Goal: Use online tool/utility: Utilize a website feature to perform a specific function

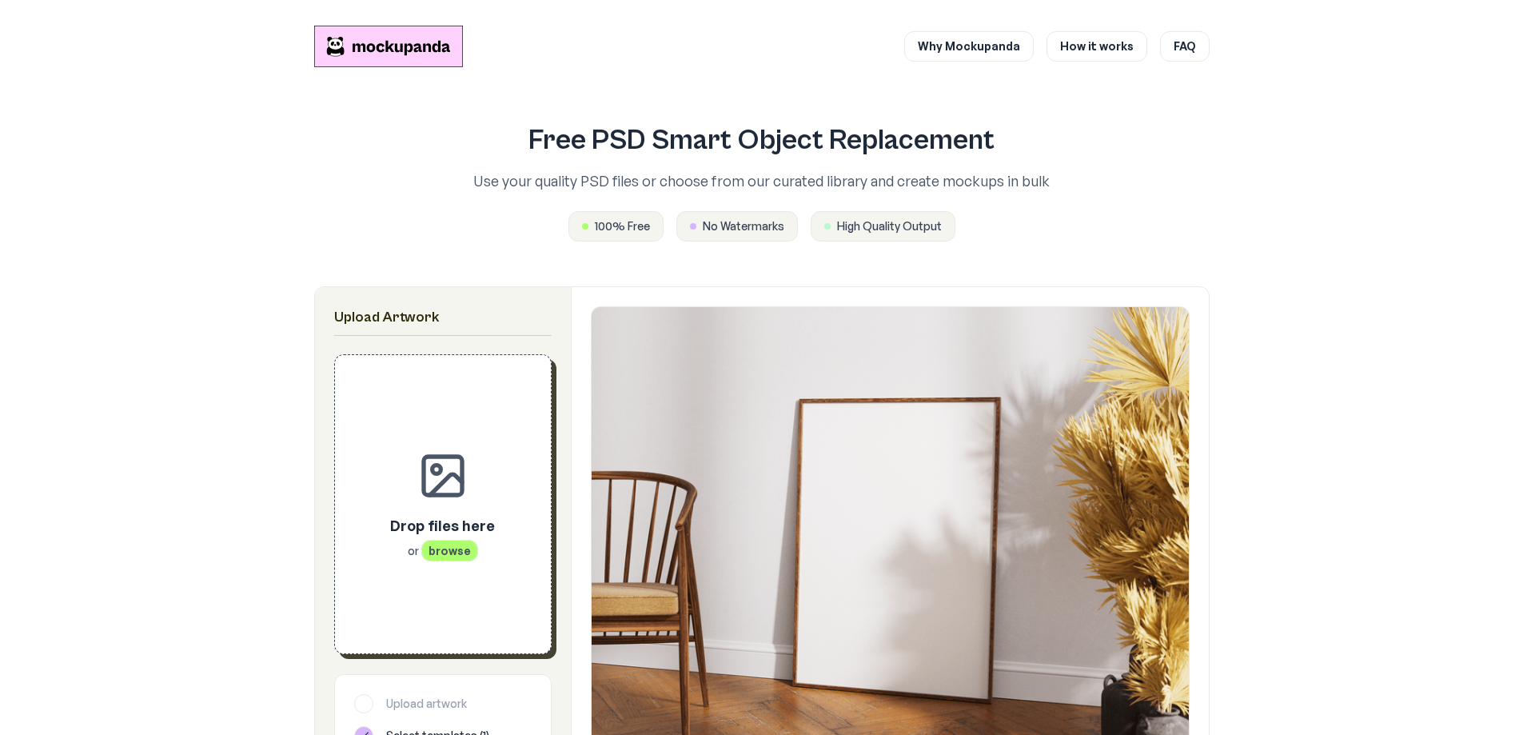
click at [425, 514] on div "Drop files here or browse" at bounding box center [442, 503] width 165 height 247
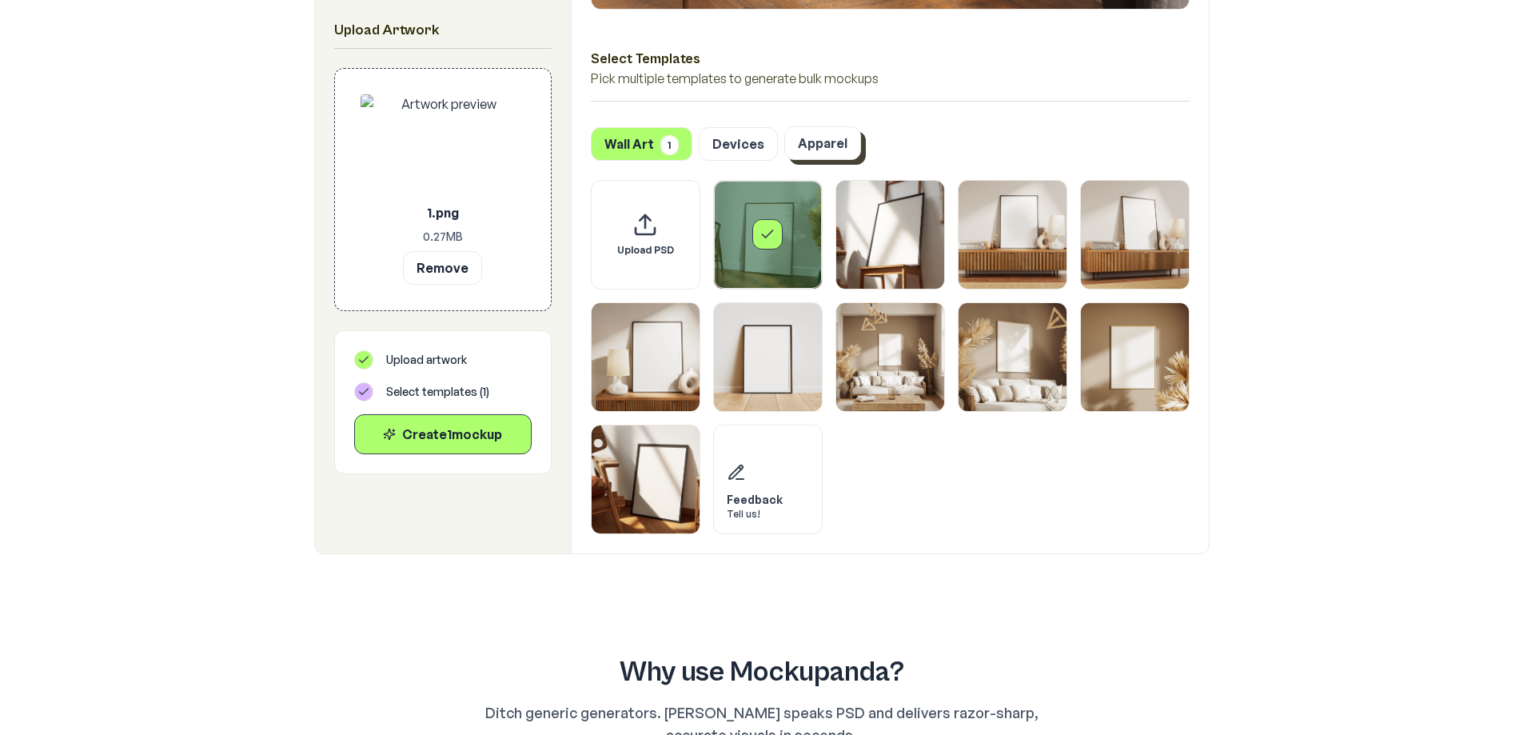
scroll to position [799, 0]
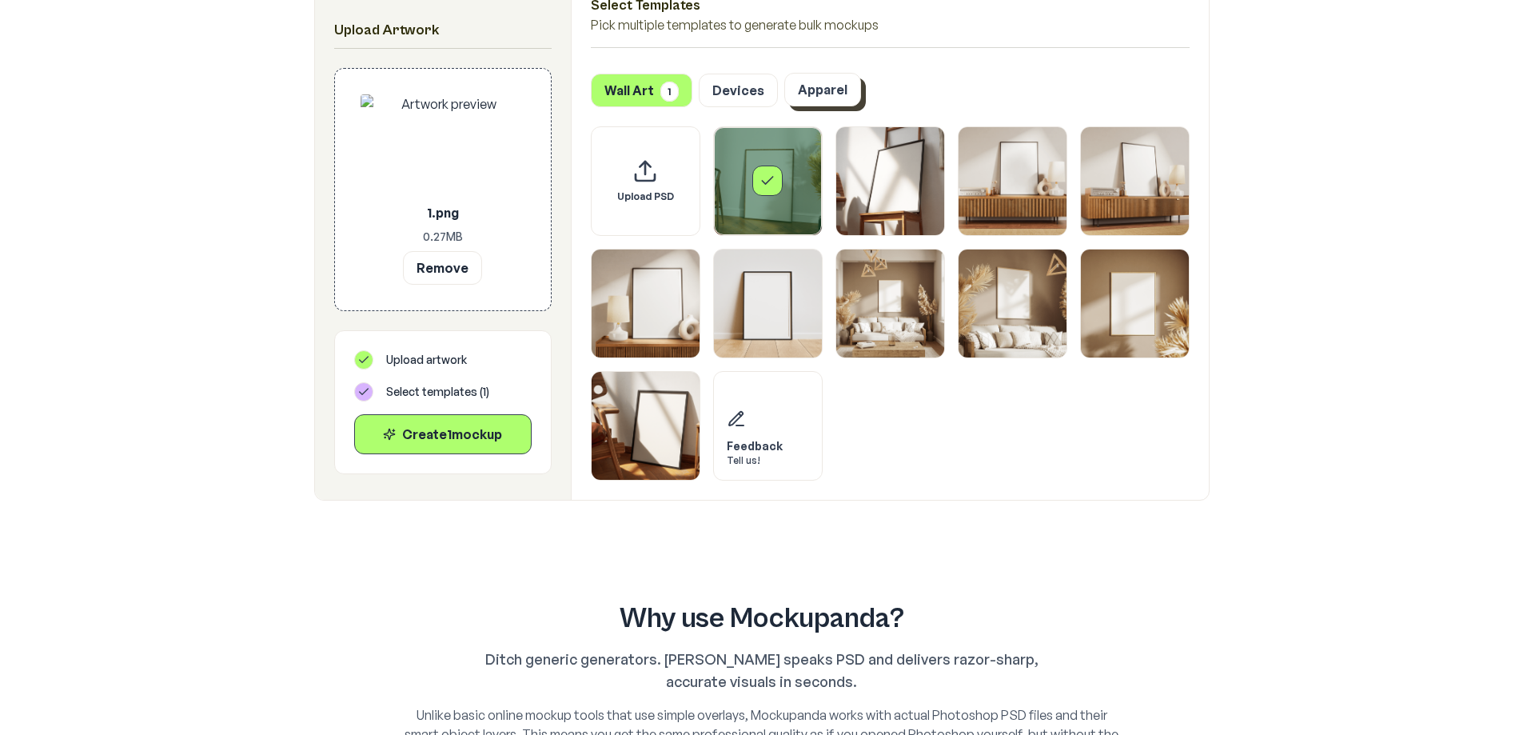
click at [822, 97] on button "Apparel" at bounding box center [822, 90] width 77 height 34
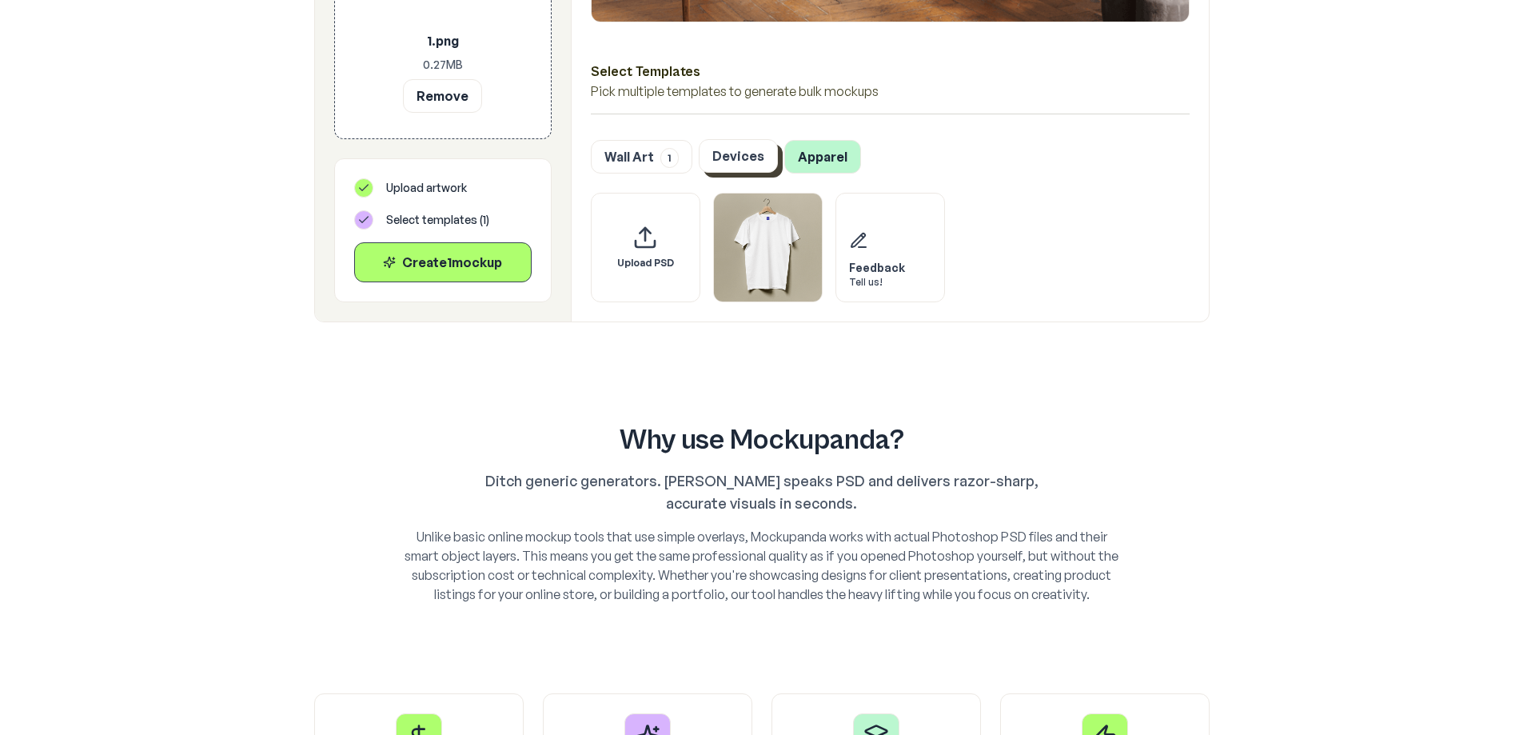
scroll to position [639, 0]
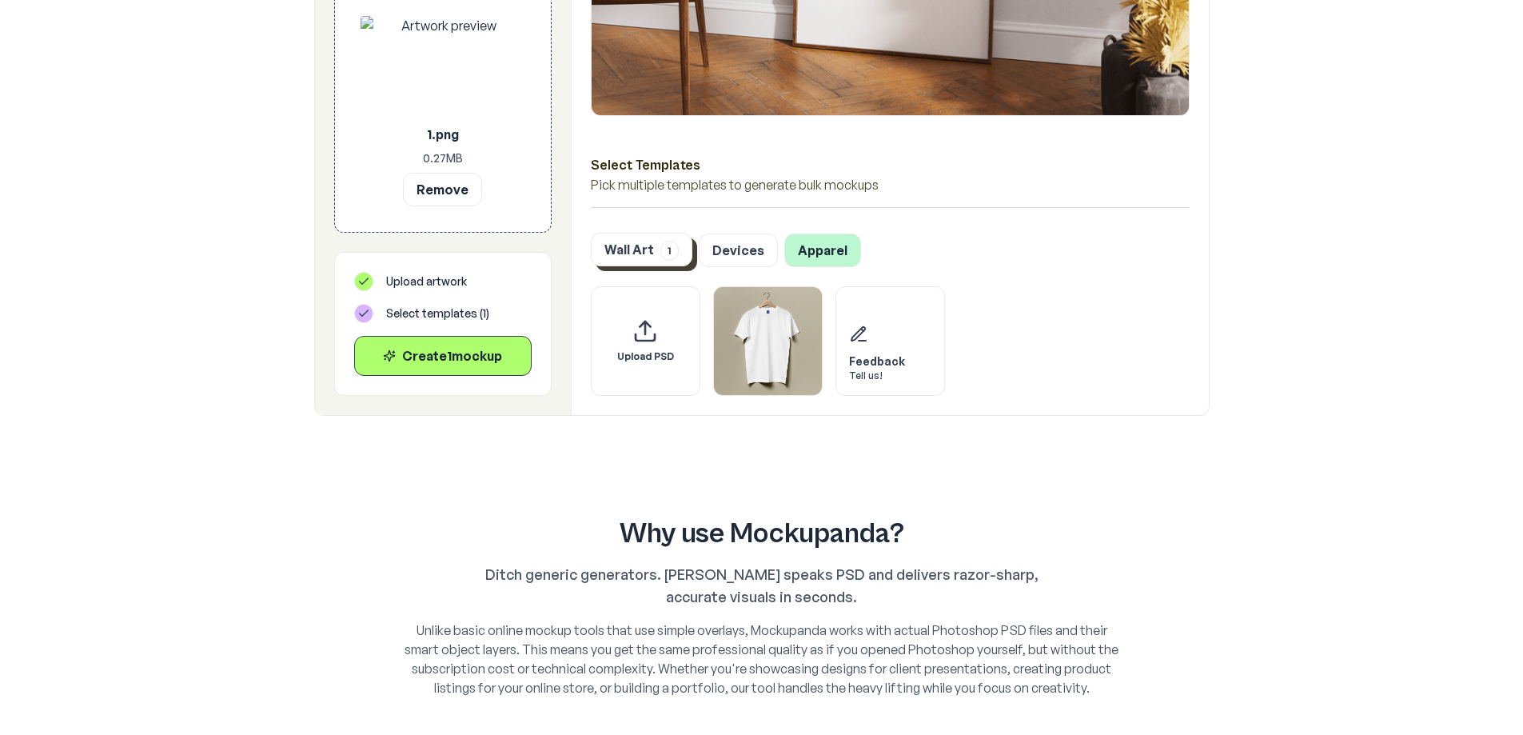
click at [650, 255] on button "Wall Art 1" at bounding box center [642, 250] width 102 height 34
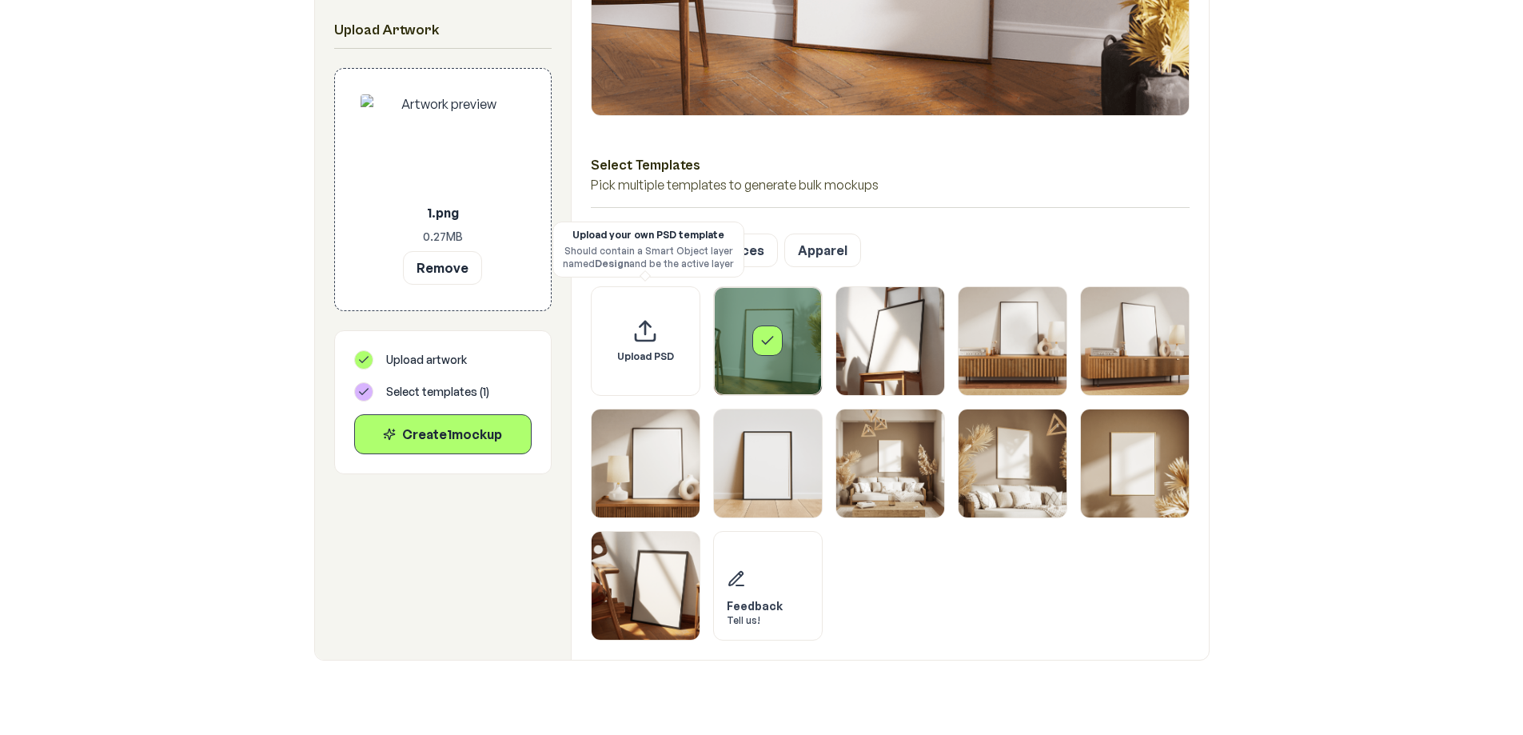
click at [659, 245] on div "Upload your own PSD template Should contain a Smart Object layer named Design a…" at bounding box center [648, 250] width 171 height 42
click at [660, 253] on span "1" at bounding box center [669, 251] width 18 height 20
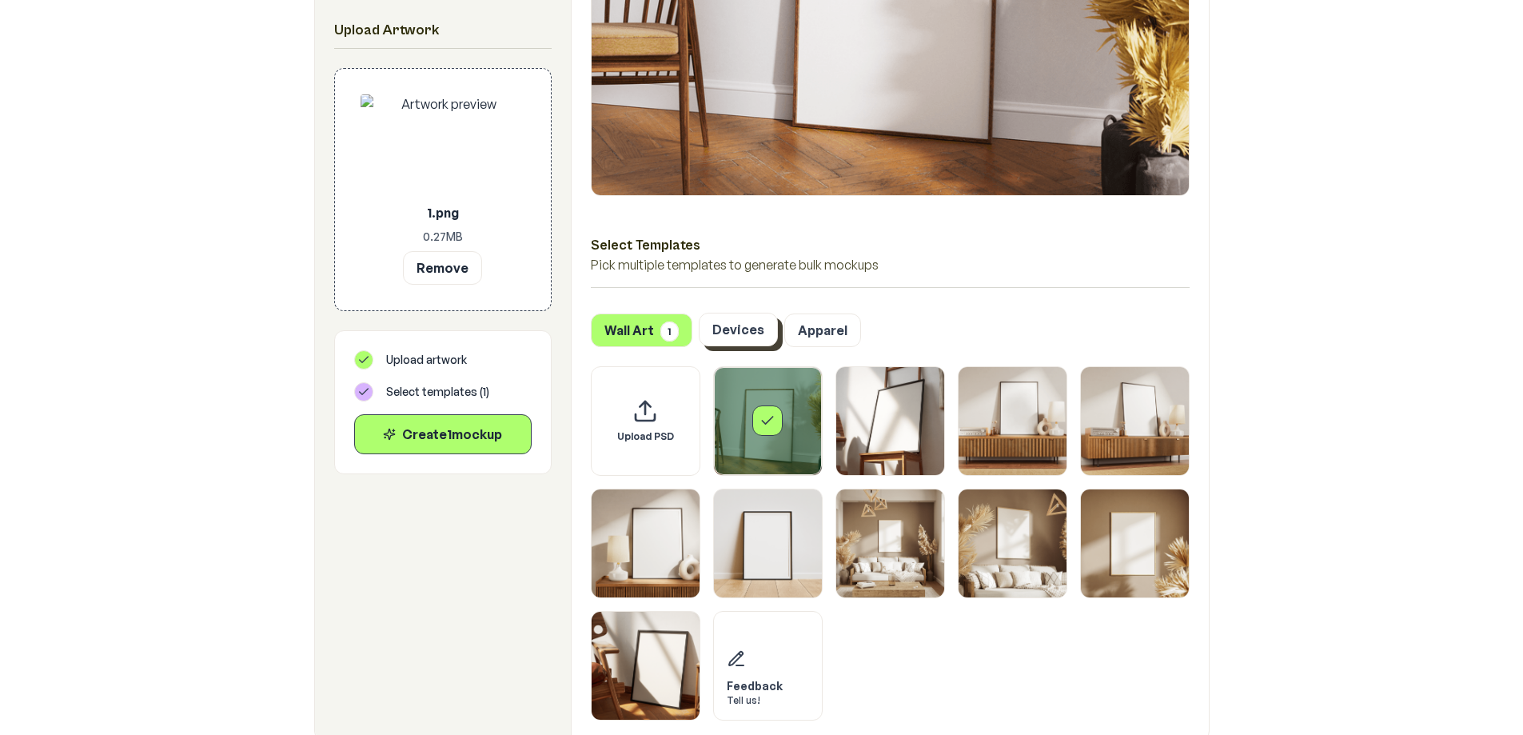
click at [748, 342] on button "Devices" at bounding box center [738, 330] width 79 height 34
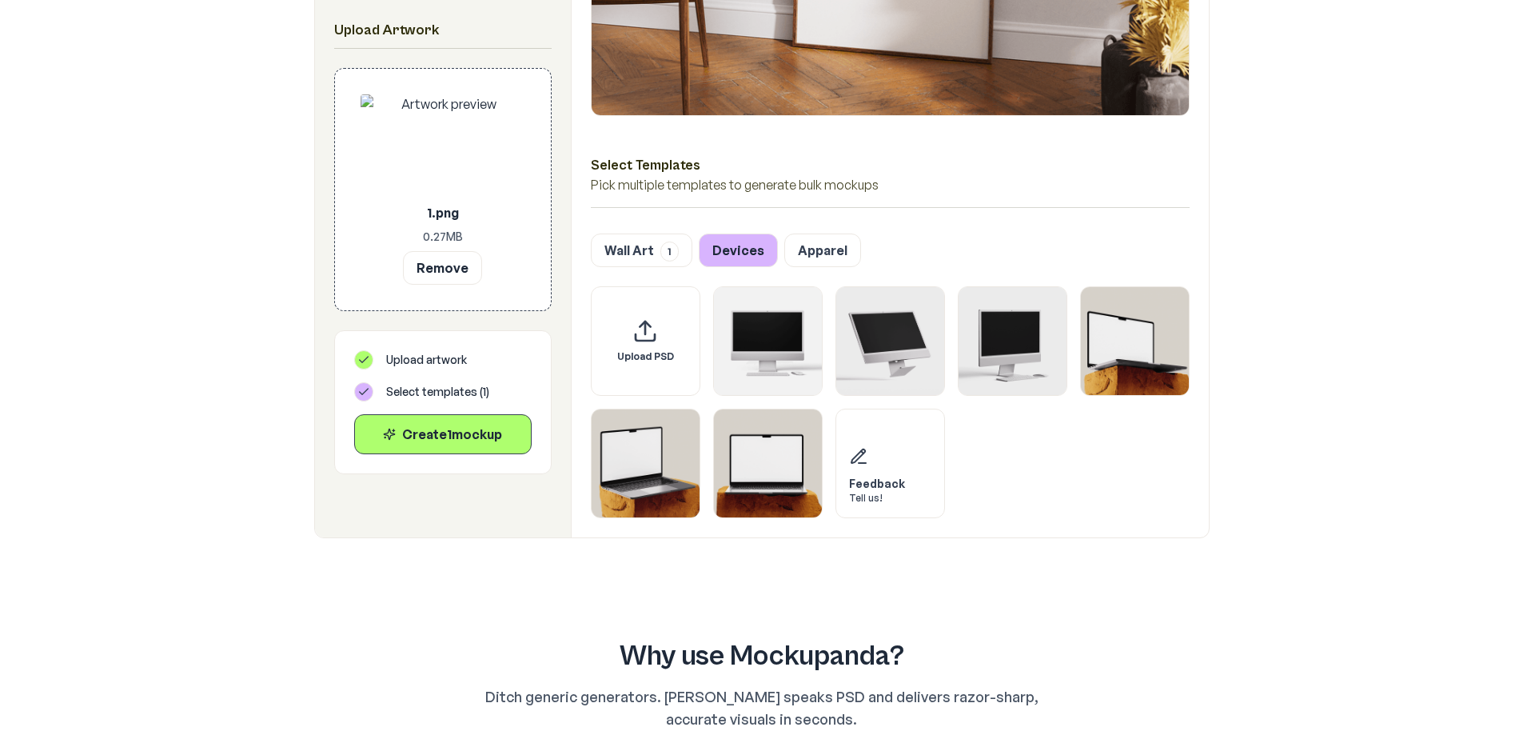
click at [818, 247] on button "Apparel" at bounding box center [822, 250] width 77 height 34
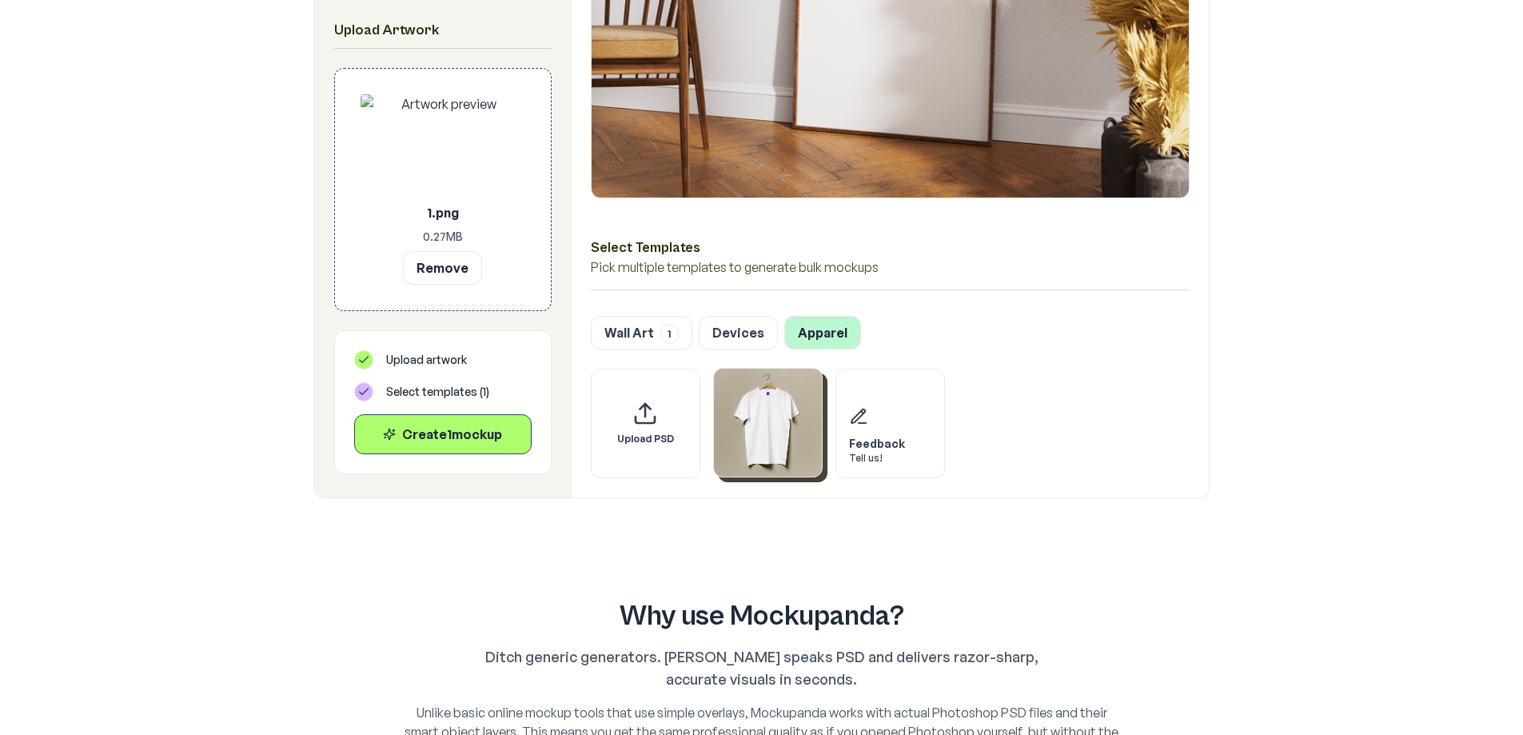
scroll to position [480, 0]
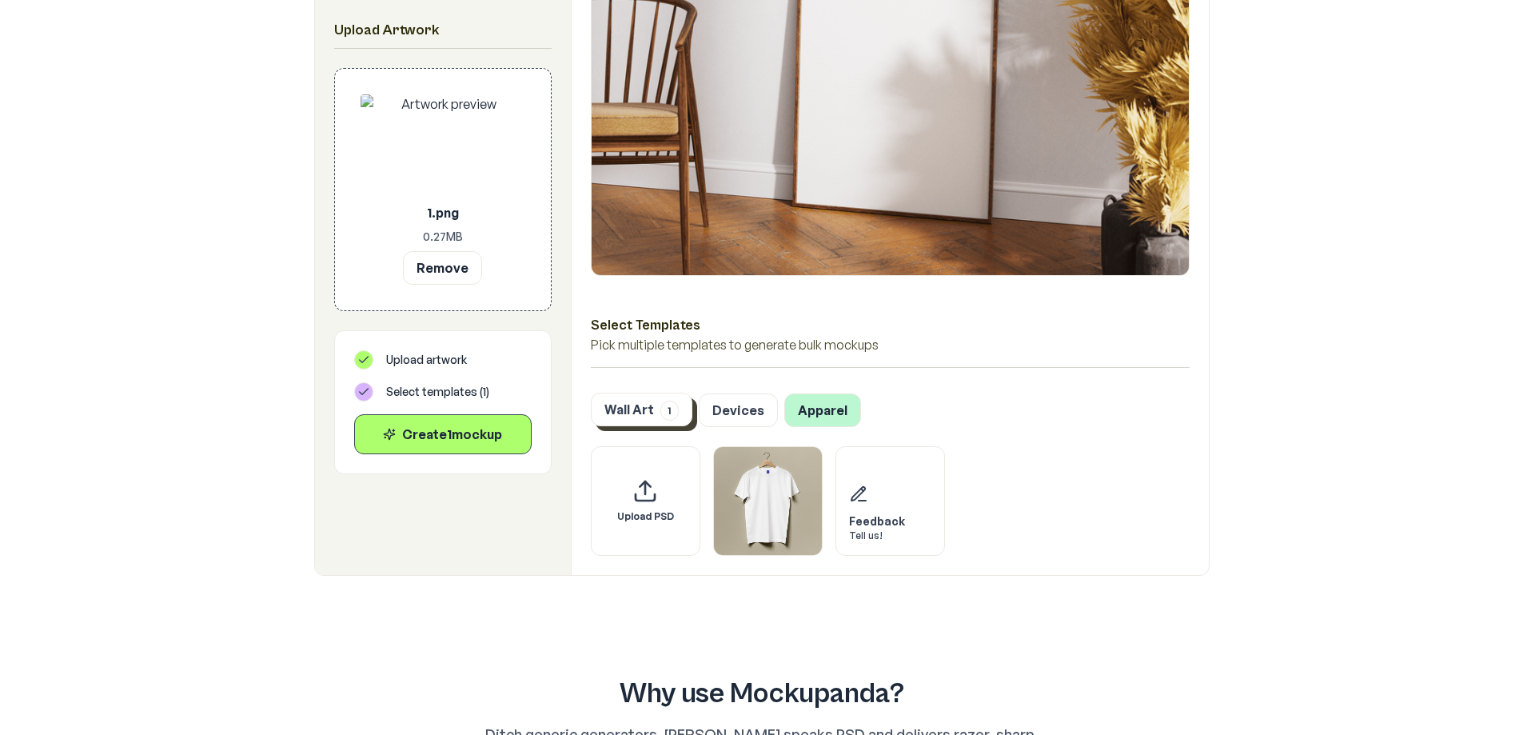
click at [633, 414] on button "Wall Art 1" at bounding box center [642, 409] width 102 height 34
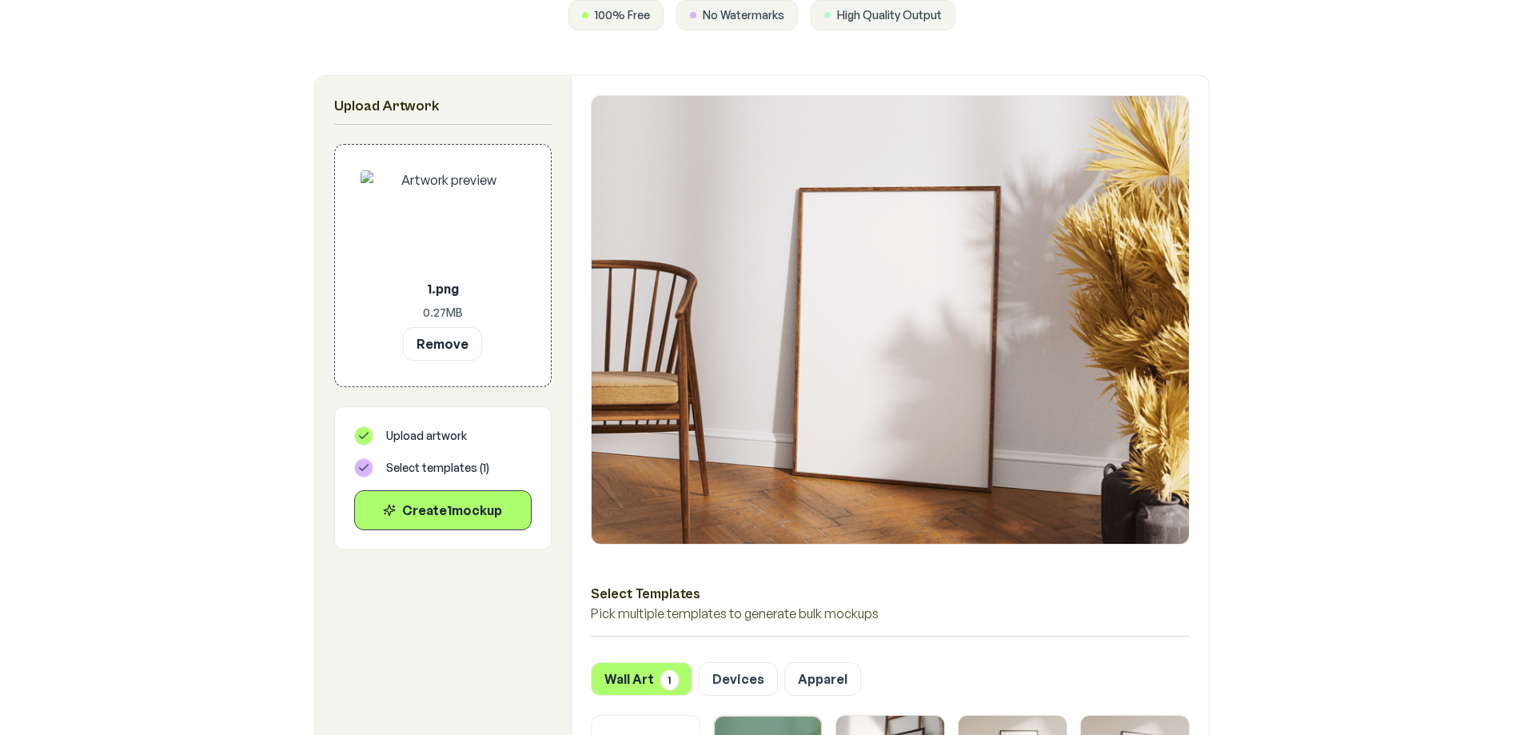
scroll to position [0, 0]
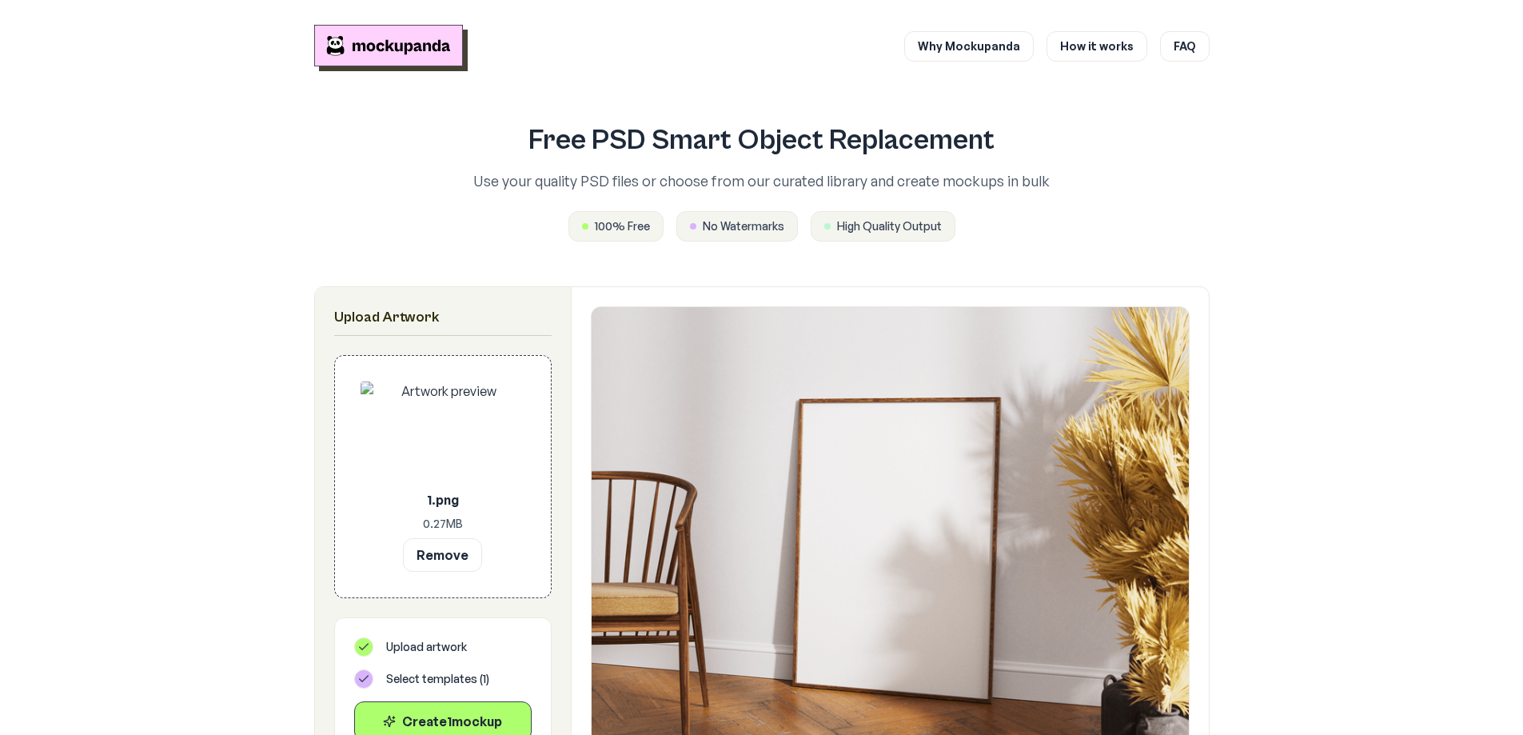
click at [356, 53] on img "Mockupanda home" at bounding box center [388, 46] width 149 height 42
click at [372, 56] on img "Mockupanda home" at bounding box center [388, 46] width 149 height 42
click at [371, 56] on img "Mockupanda home" at bounding box center [388, 46] width 149 height 42
click at [994, 42] on link "Why Mockupanda" at bounding box center [968, 45] width 129 height 30
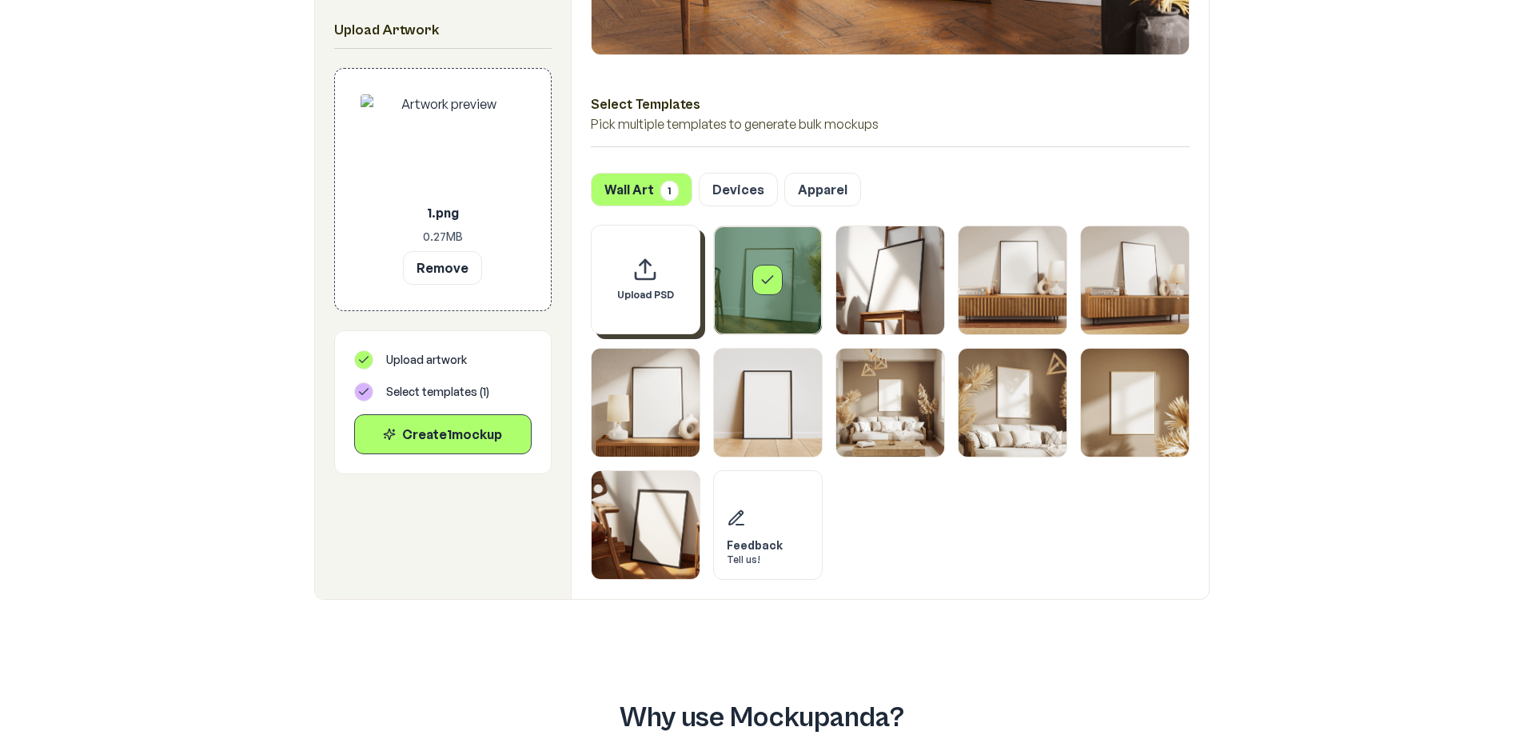
scroll to position [719, 0]
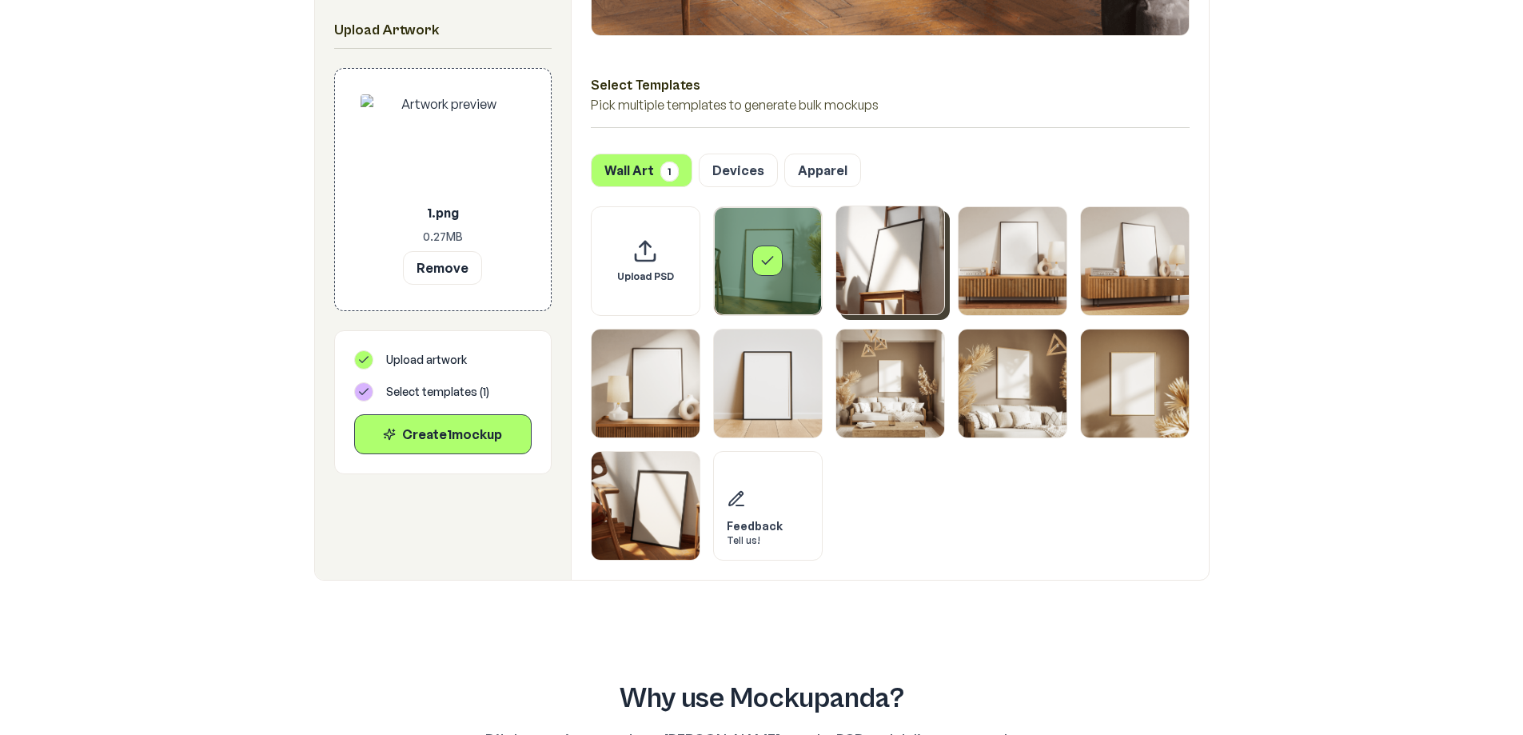
click at [856, 278] on img "Select template Framed Poster 2" at bounding box center [890, 260] width 108 height 108
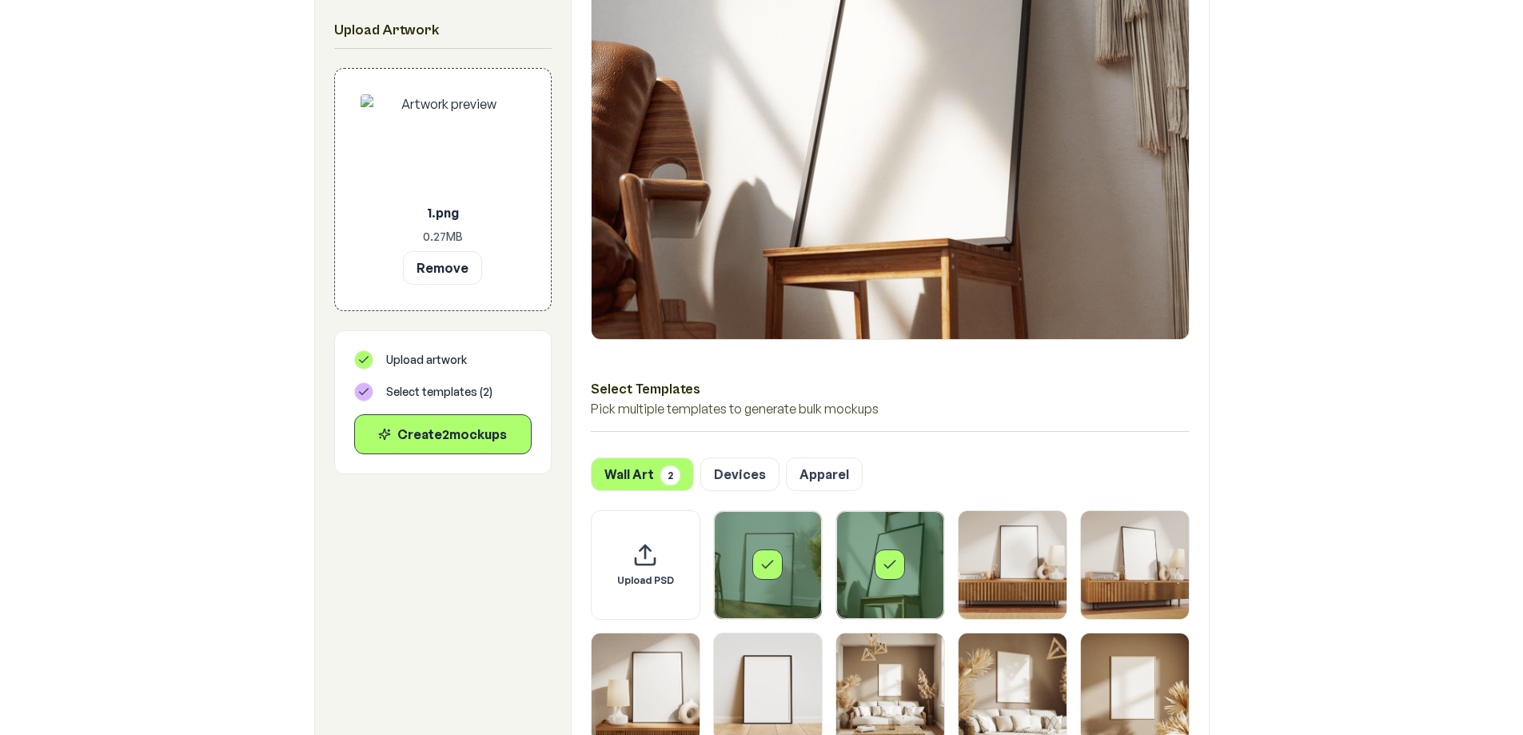
scroll to position [160, 0]
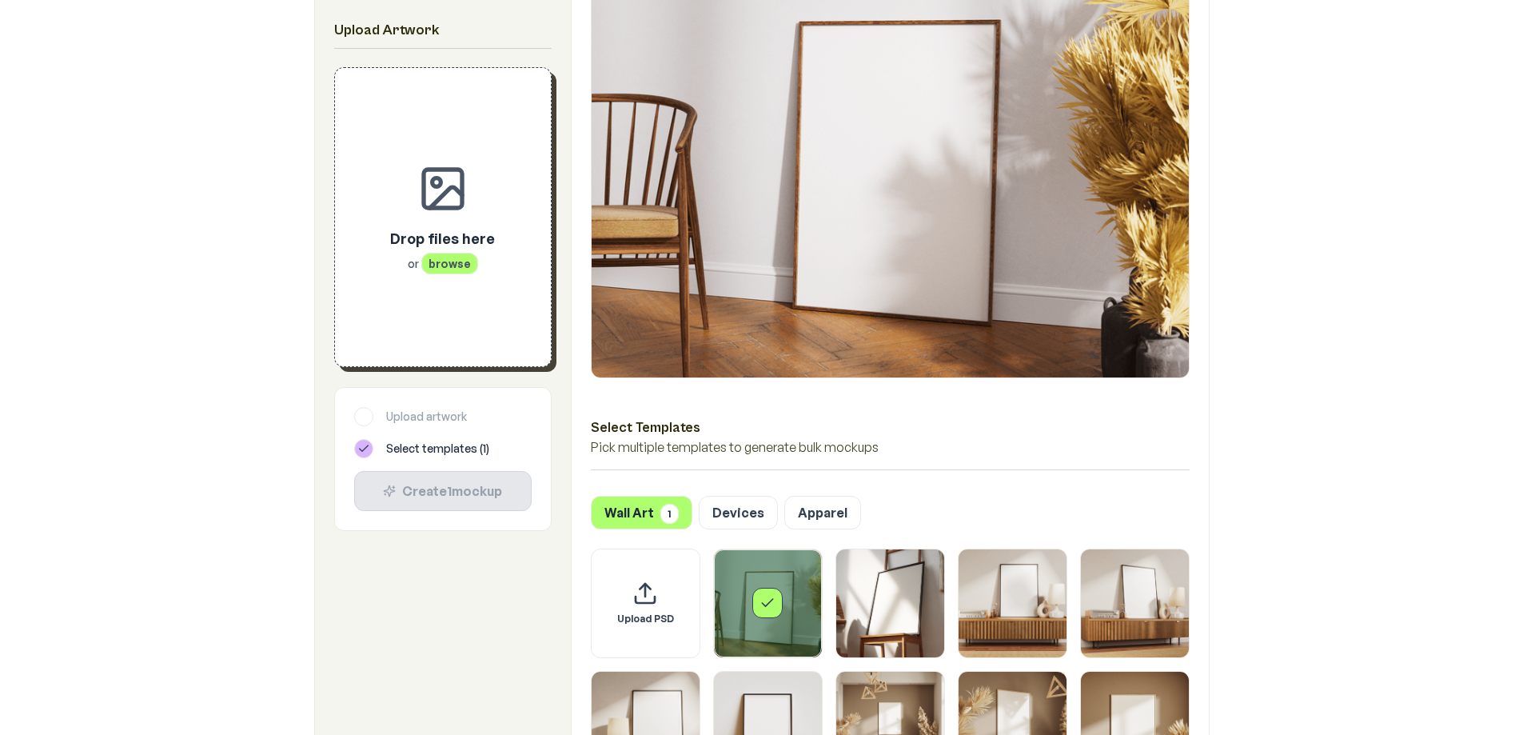
scroll to position [400, 0]
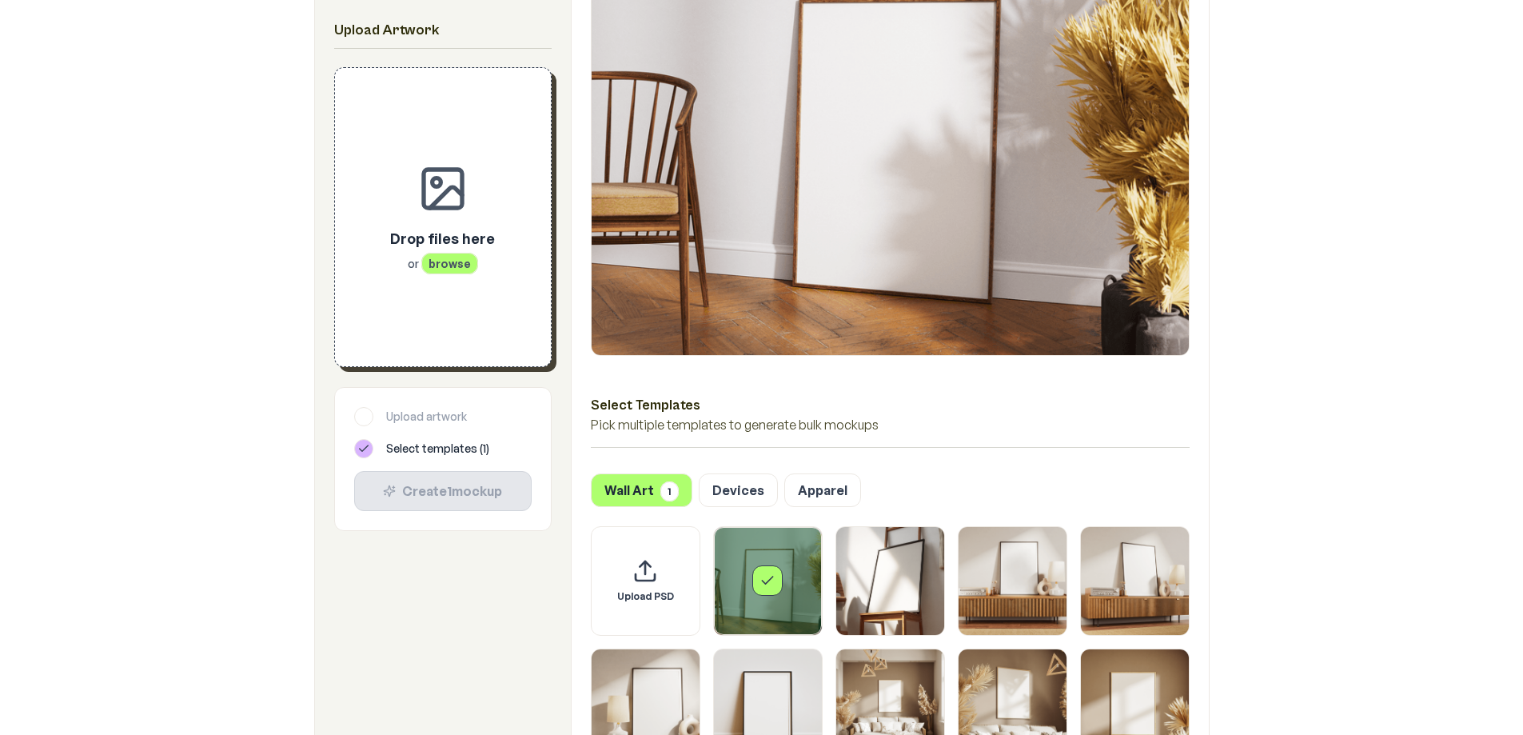
click at [444, 293] on div "Drop files here or browse" at bounding box center [442, 217] width 165 height 247
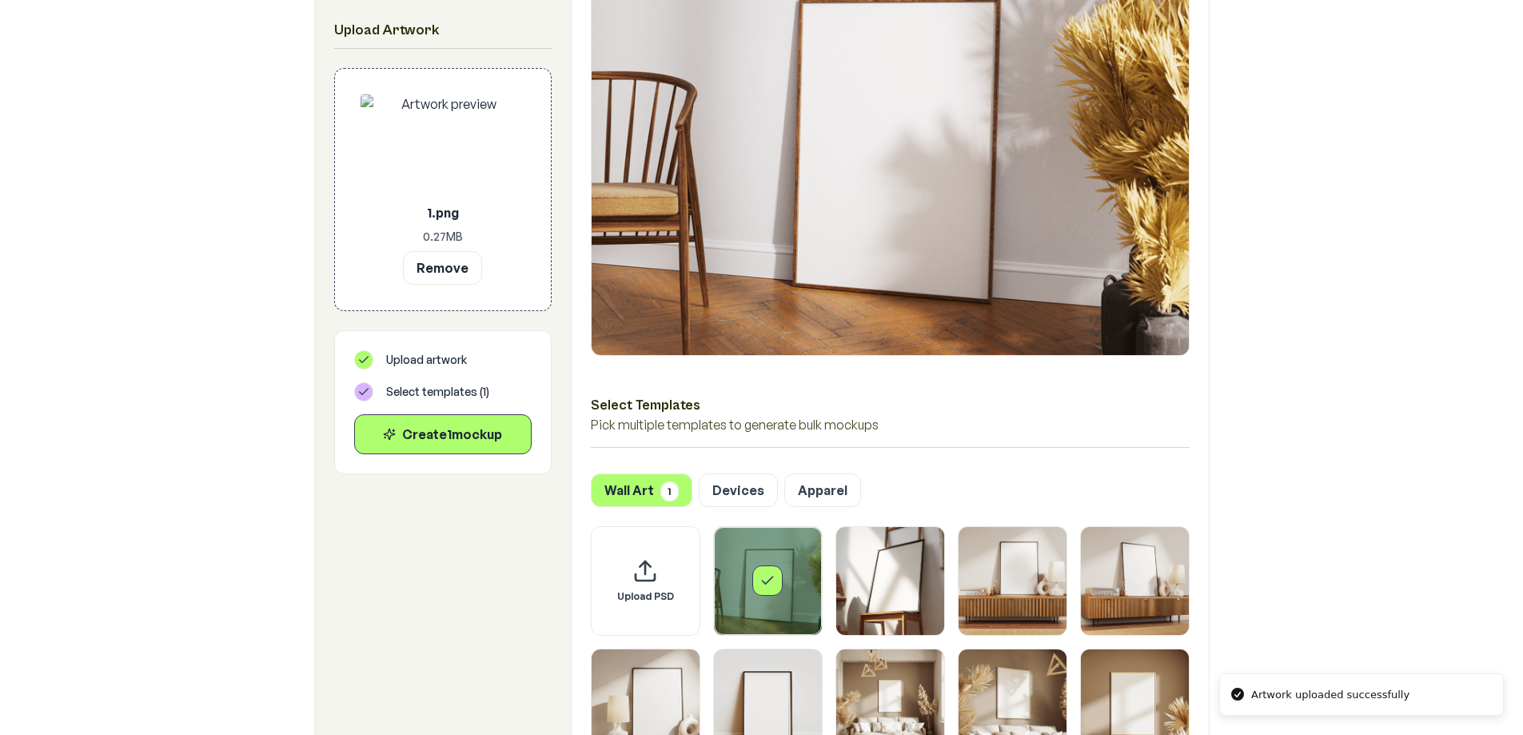
click at [371, 400] on div "Select templates ( 1 )" at bounding box center [442, 391] width 177 height 19
click at [368, 392] on icon at bounding box center [363, 391] width 13 height 13
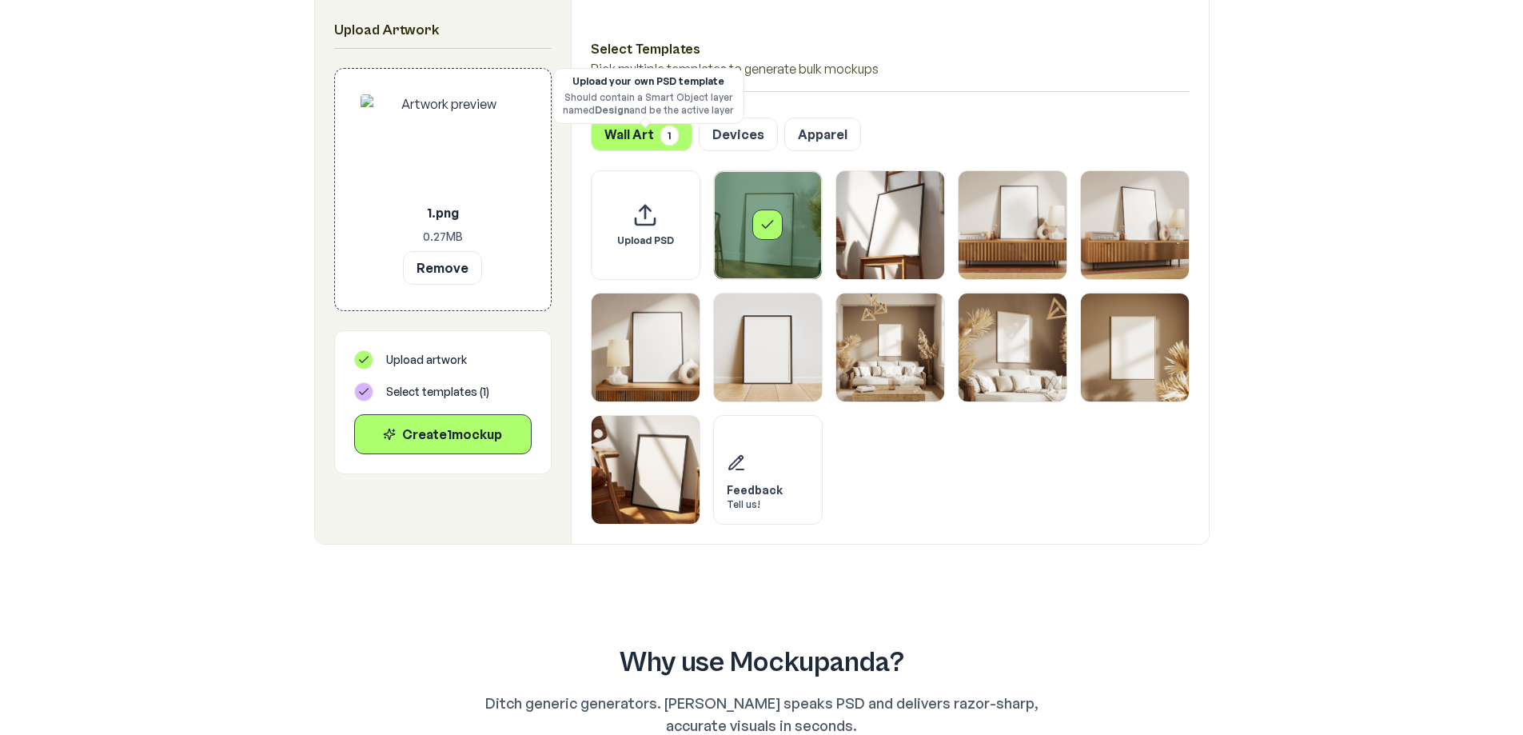
scroll to position [639, 0]
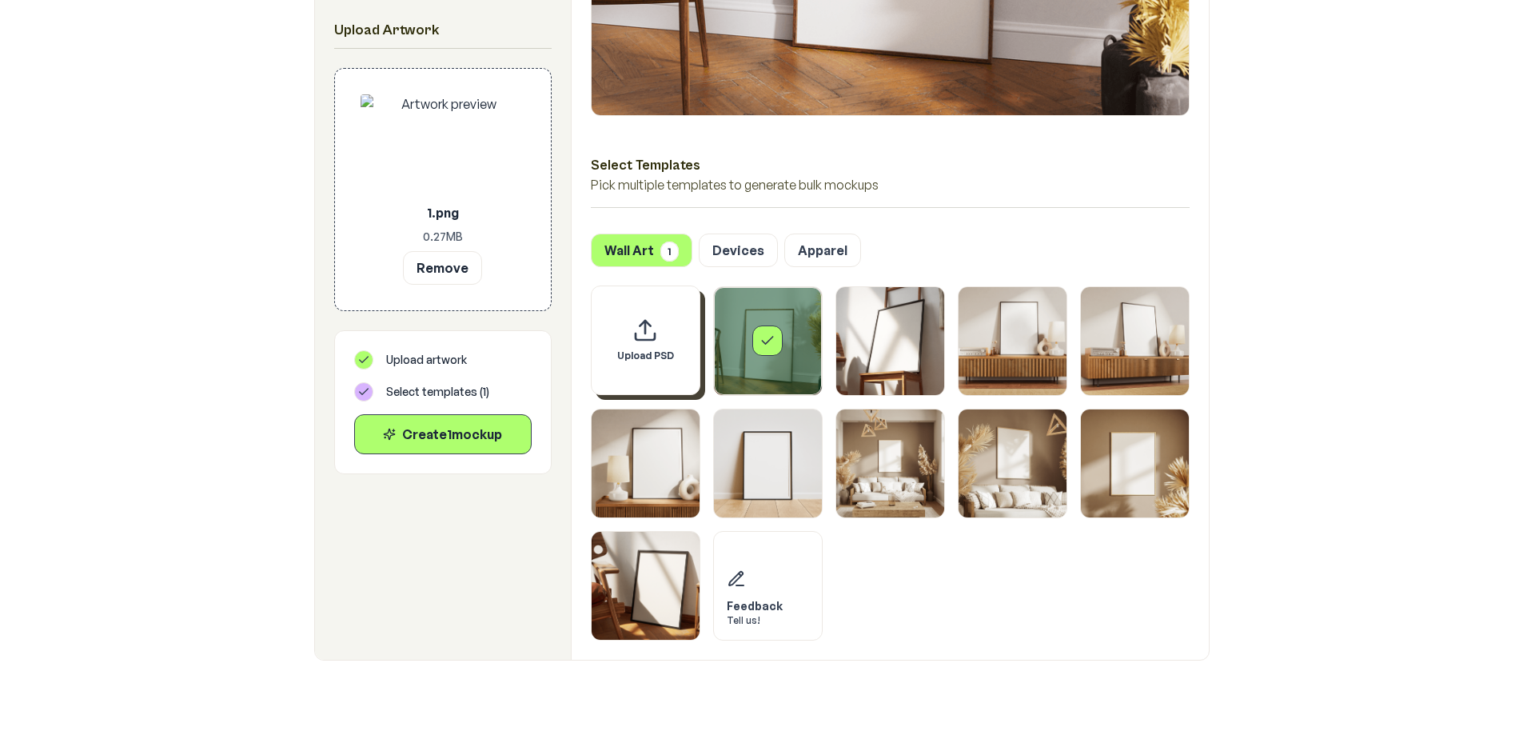
click at [642, 320] on icon "Upload custom PSD template" at bounding box center [645, 330] width 26 height 26
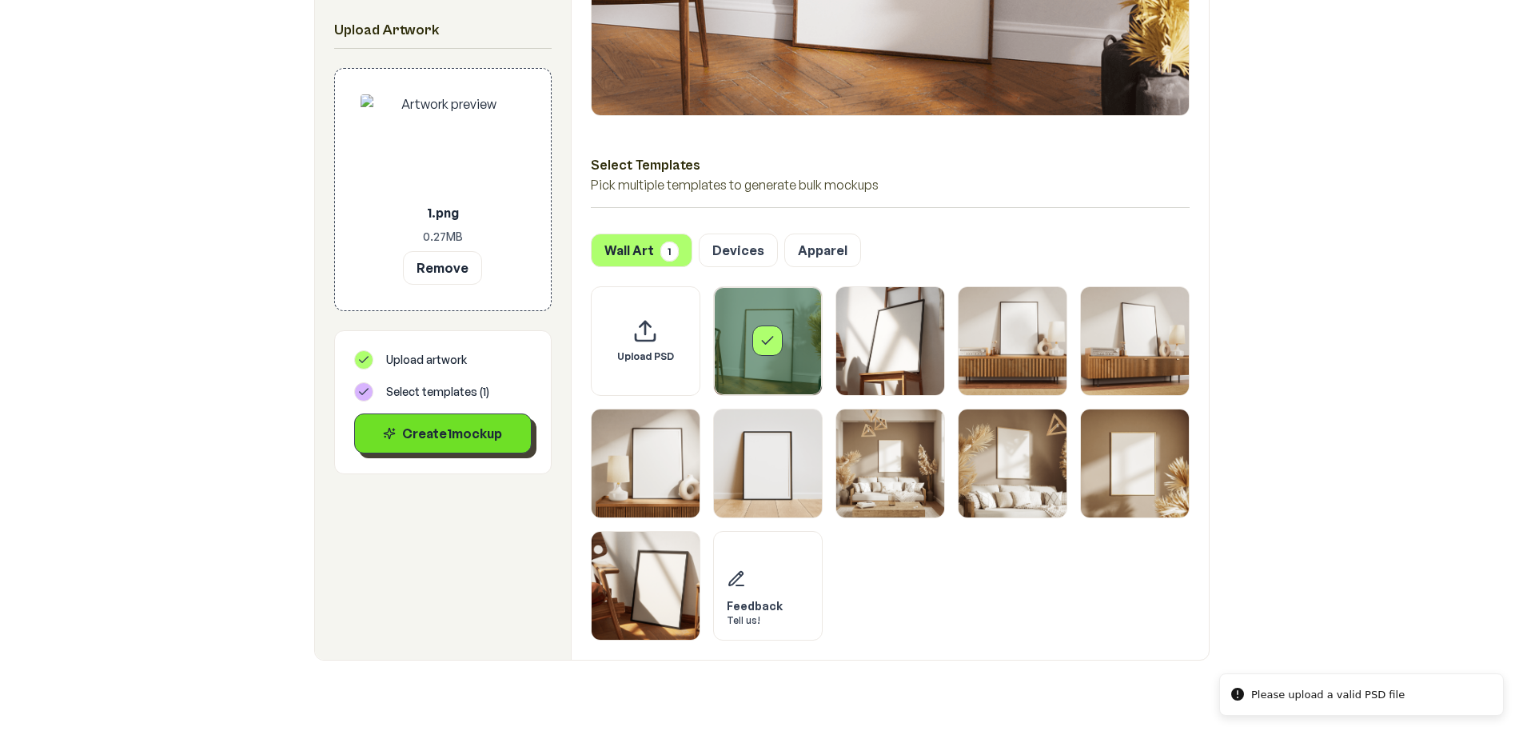
click at [469, 420] on button "Create 1 mockup" at bounding box center [442, 433] width 177 height 40
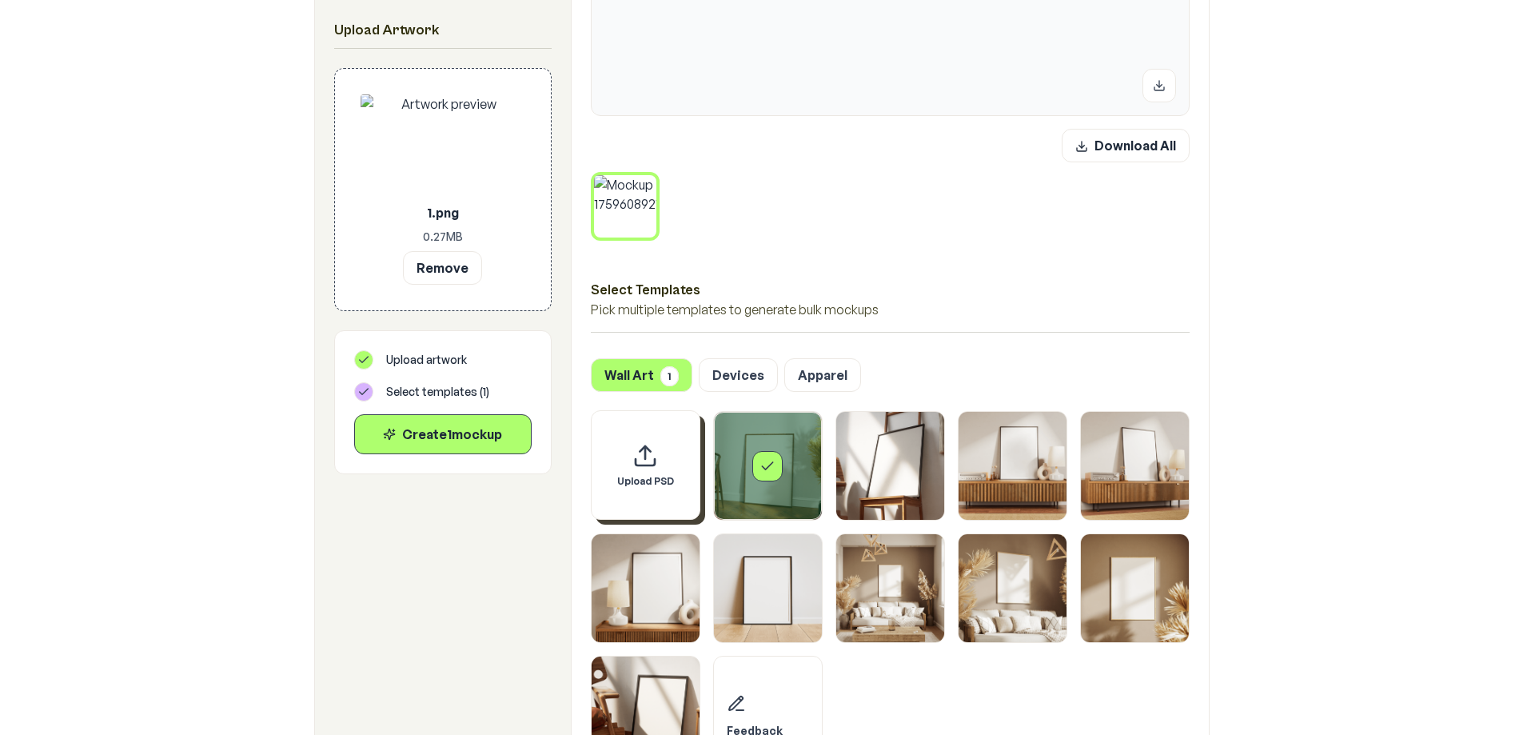
click at [612, 432] on div "Upload PSD" at bounding box center [646, 465] width 110 height 110
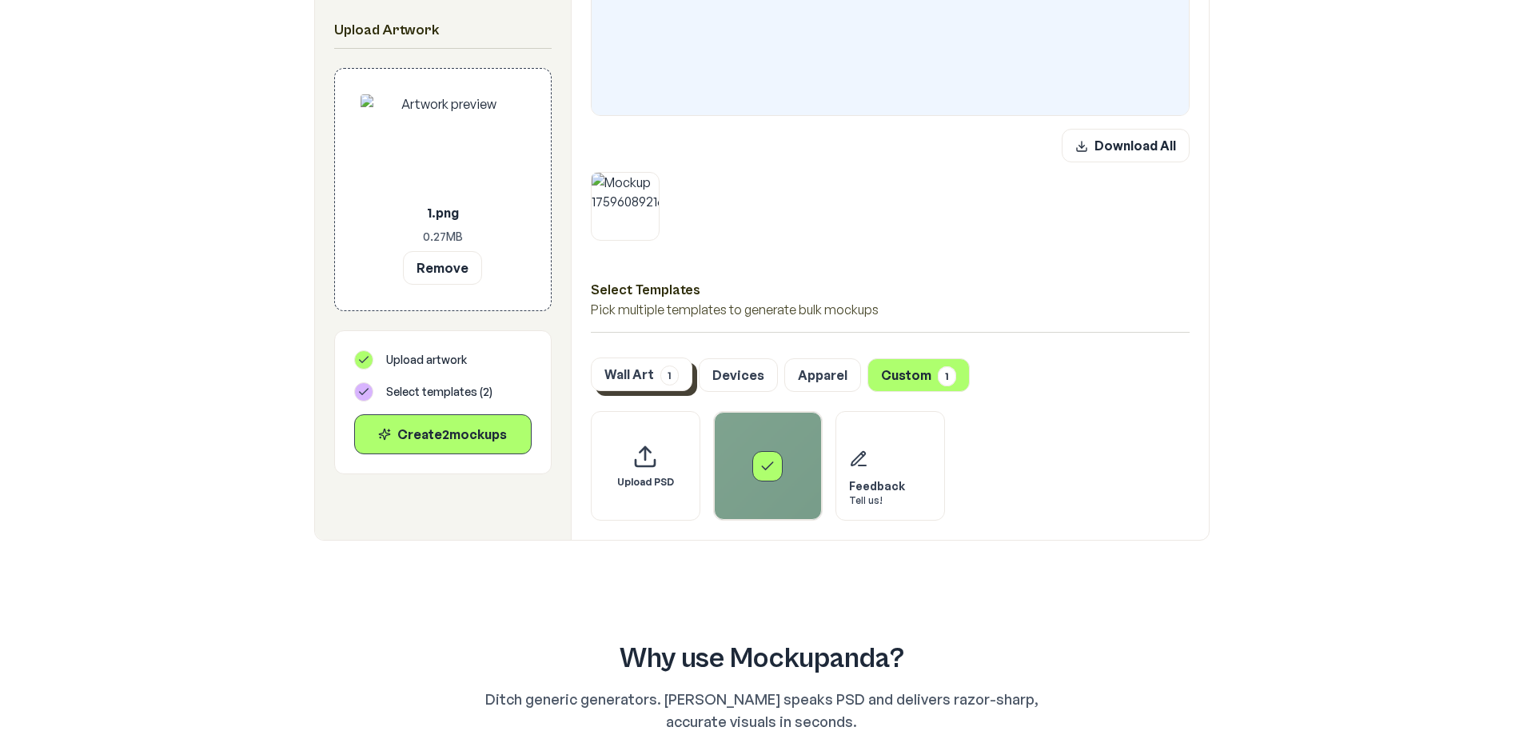
click at [664, 371] on span "1" at bounding box center [669, 375] width 18 height 20
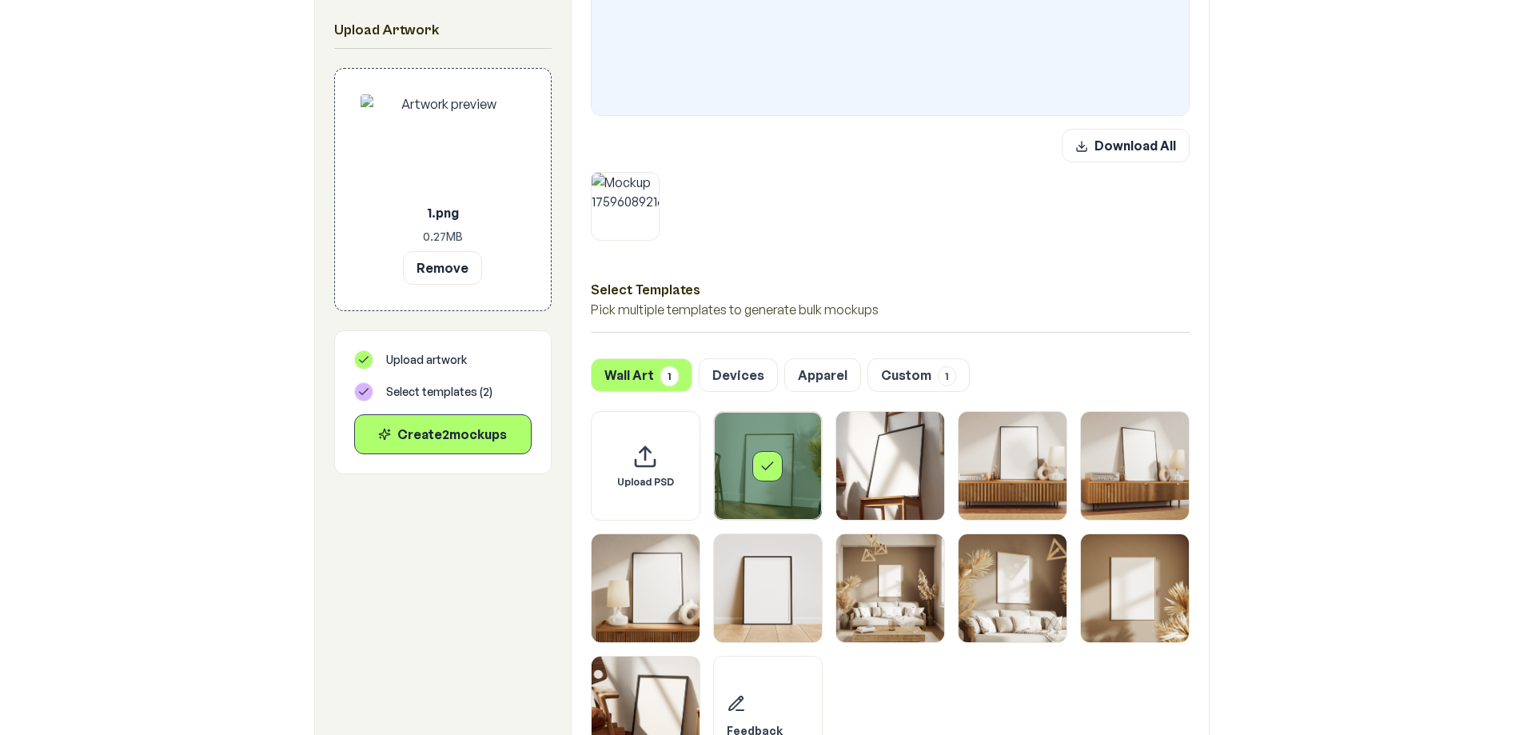
click at [772, 468] on icon "Select template Framed Poster" at bounding box center [767, 466] width 16 height 16
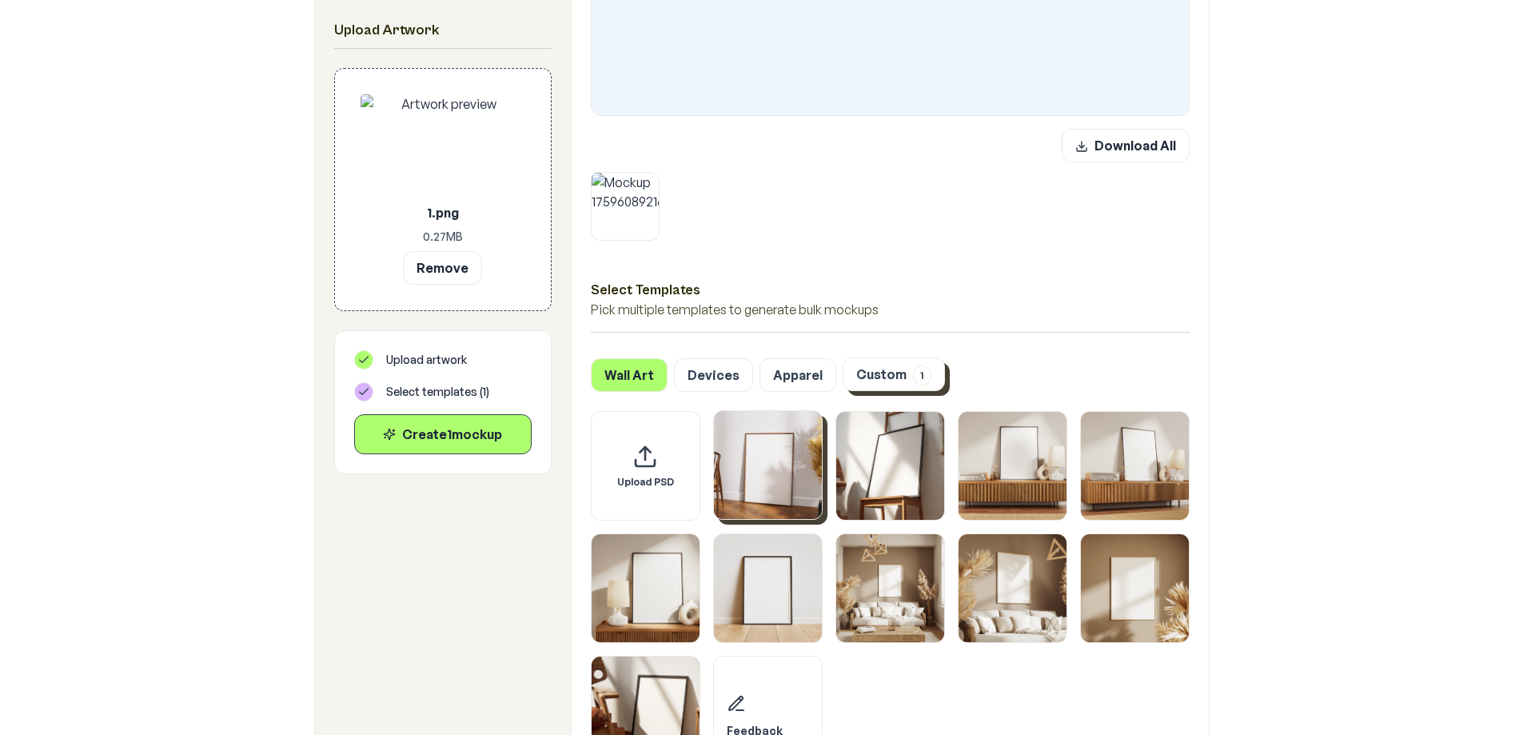
click at [871, 379] on button "Custom 1" at bounding box center [893, 374] width 102 height 34
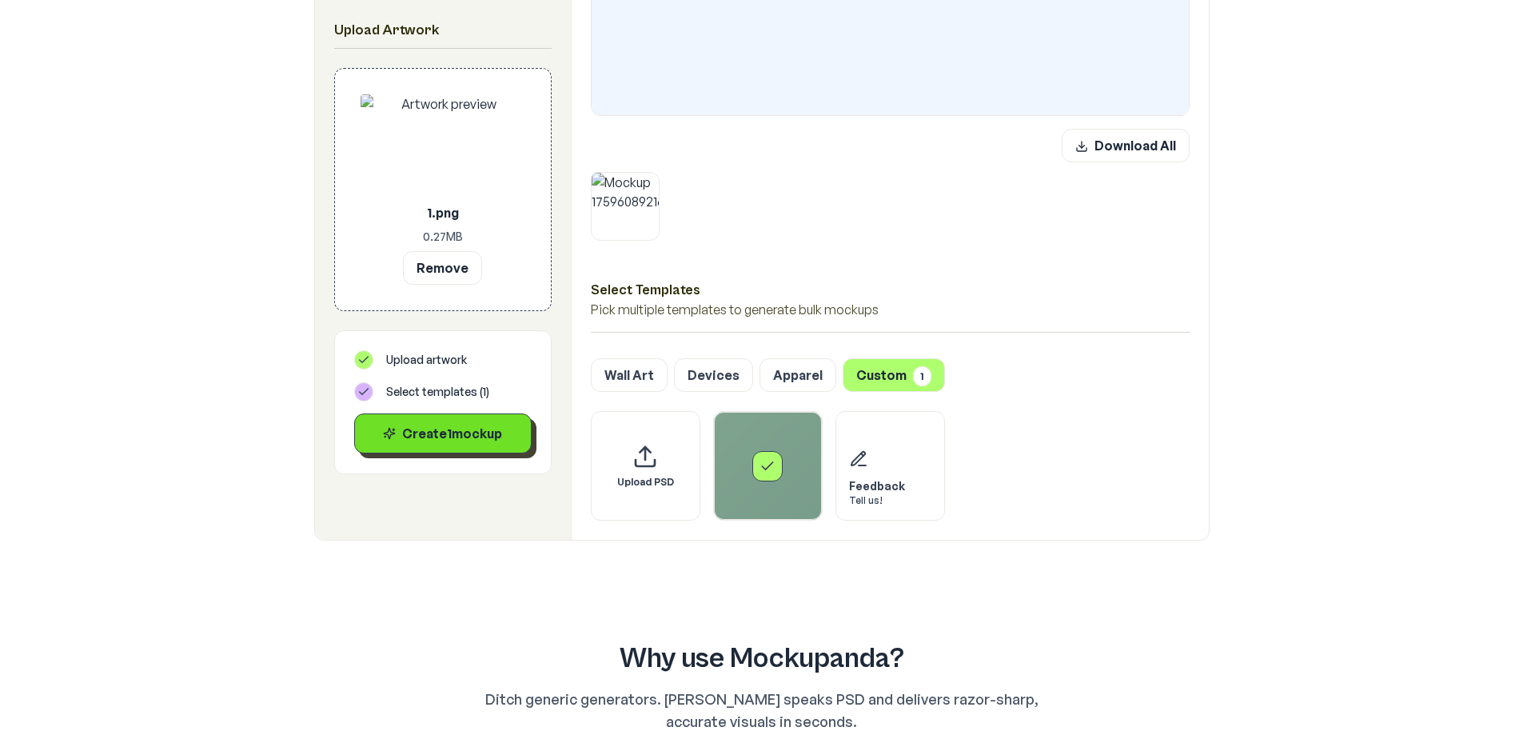
click at [498, 436] on div "Create 1 mockup" at bounding box center [443, 433] width 150 height 19
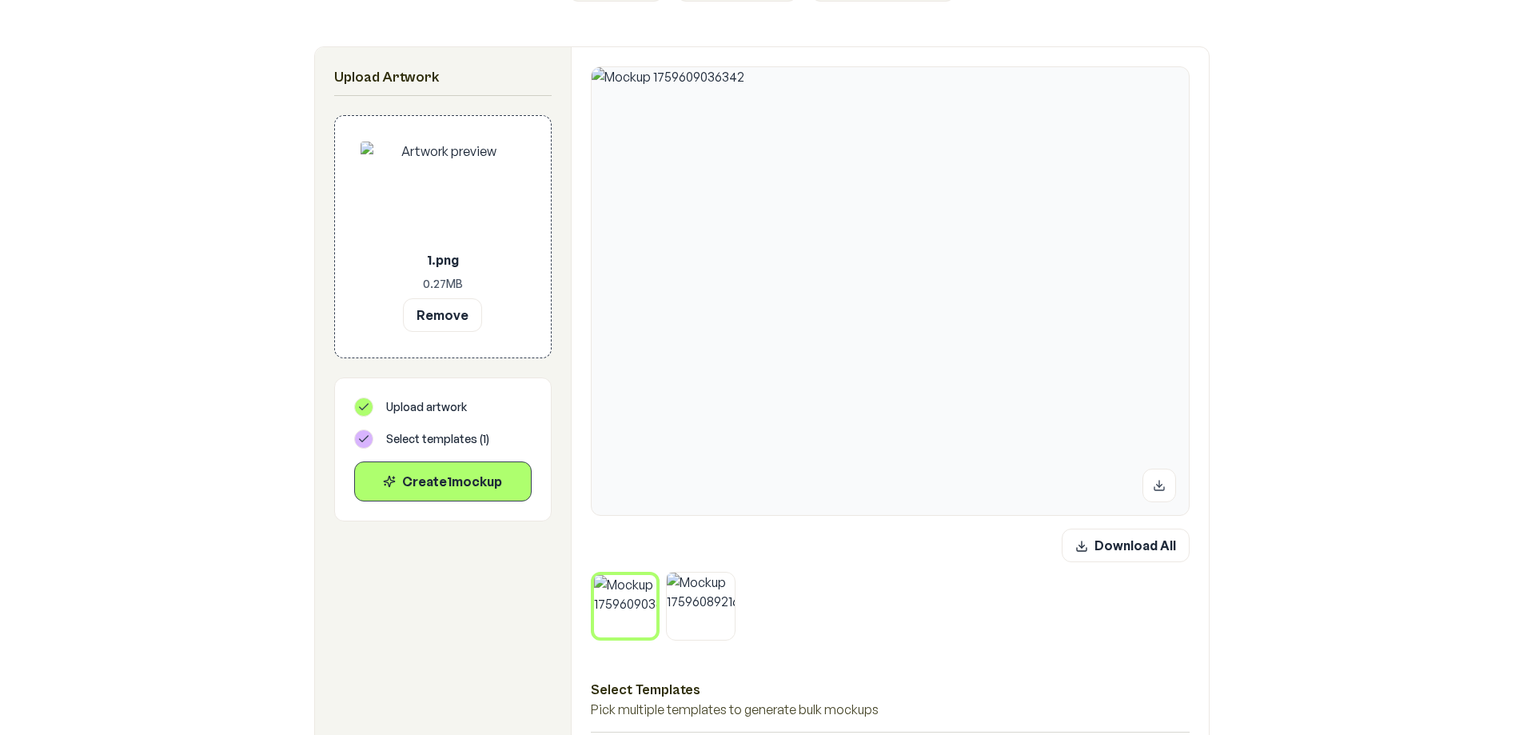
scroll to position [719, 0]
